Goal: Information Seeking & Learning: Understand process/instructions

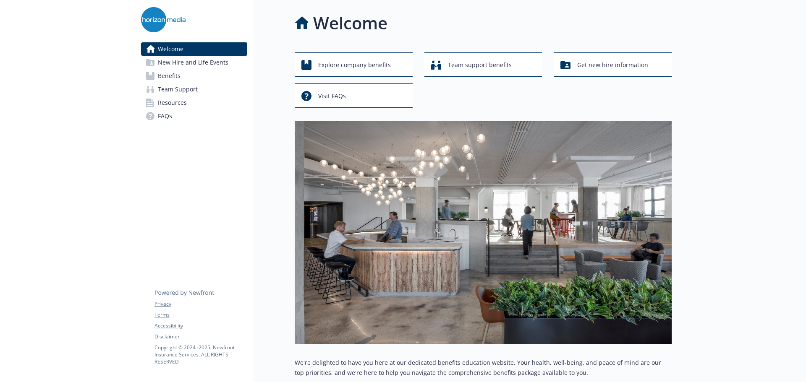
click at [173, 77] on span "Benefits" at bounding box center [169, 75] width 23 height 13
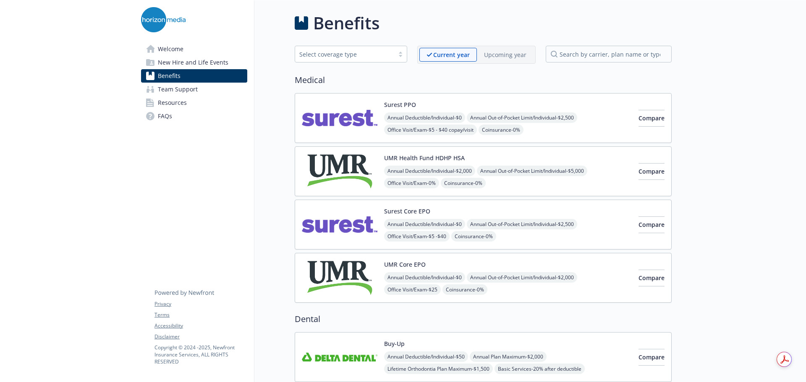
click at [333, 123] on img at bounding box center [340, 118] width 76 height 36
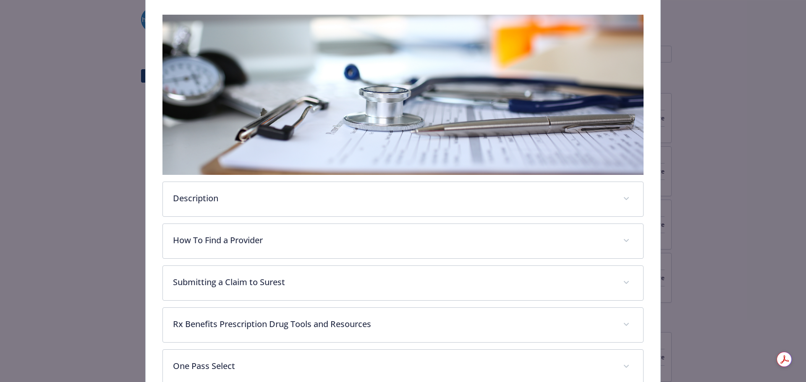
scroll to position [226, 0]
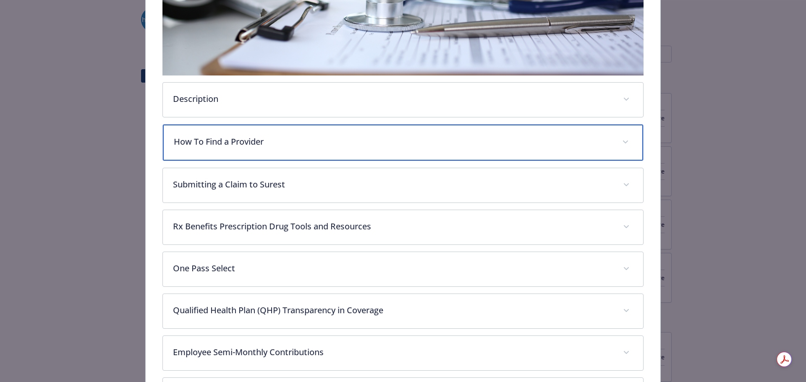
click at [309, 137] on p "How To Find a Provider" at bounding box center [393, 142] width 439 height 13
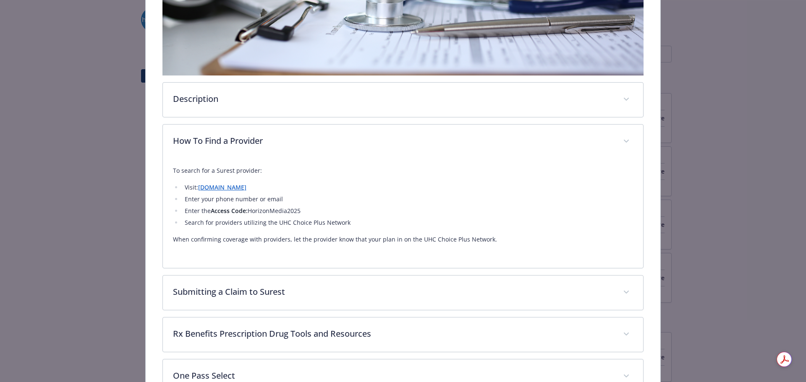
click at [277, 215] on li "Enter the Access Code: HorizonMedia2025" at bounding box center [407, 211] width 451 height 10
drag, startPoint x: 277, startPoint y: 215, endPoint x: 277, endPoint y: 210, distance: 5.0
click at [277, 215] on li "Enter the Access Code: HorizonMedia2025" at bounding box center [407, 211] width 451 height 10
copy li "HorizonMedia2025"
click at [223, 183] on link "[DOMAIN_NAME]" at bounding box center [222, 187] width 48 height 8
